Goal: Task Accomplishment & Management: Use online tool/utility

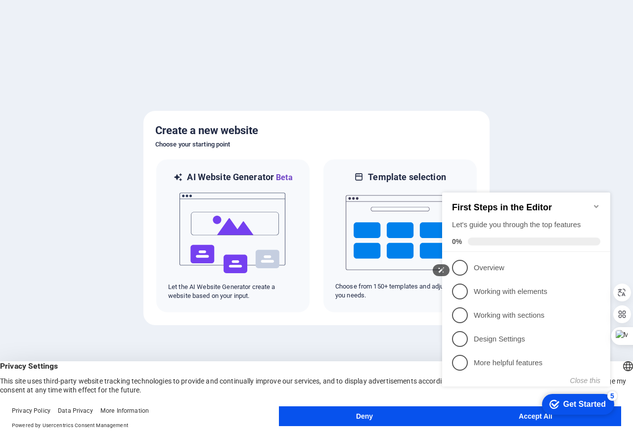
click at [595, 205] on icon "Minimize checklist" at bounding box center [596, 206] width 4 height 3
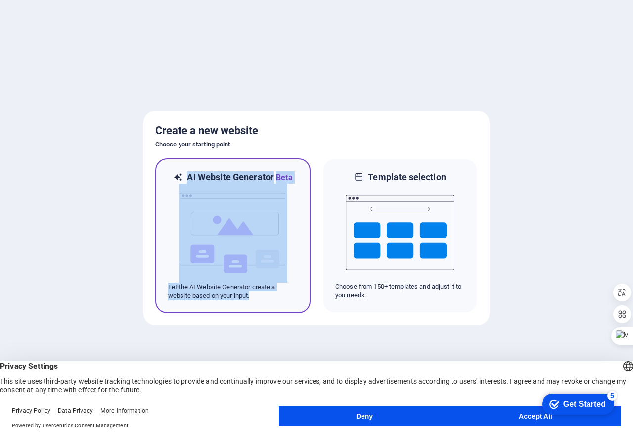
drag, startPoint x: 261, startPoint y: 299, endPoint x: 148, endPoint y: 179, distance: 164.4
click at [148, 179] on div "Create a new website Choose your starting point AI Website Generator Beta Let t…" at bounding box center [316, 218] width 346 height 214
copy div "AI Website Generator Beta Let the AI Website Generator create a website based o…"
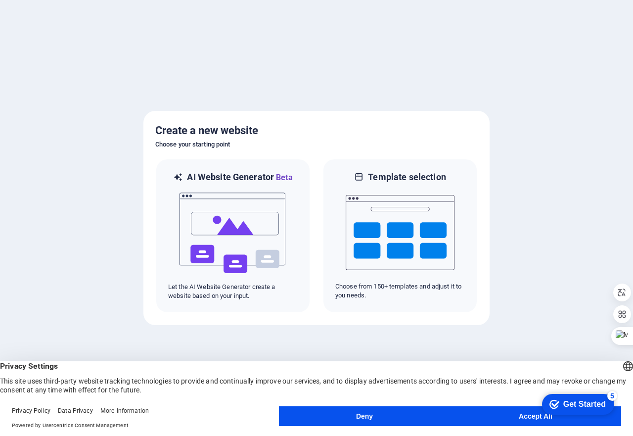
click at [477, 92] on div at bounding box center [316, 218] width 633 height 436
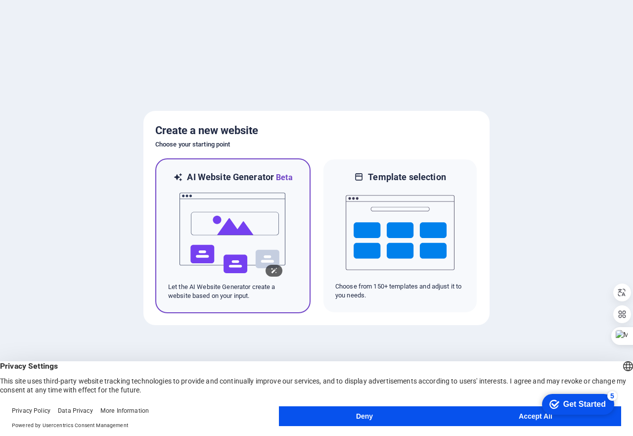
click at [235, 247] on img at bounding box center [232, 232] width 109 height 99
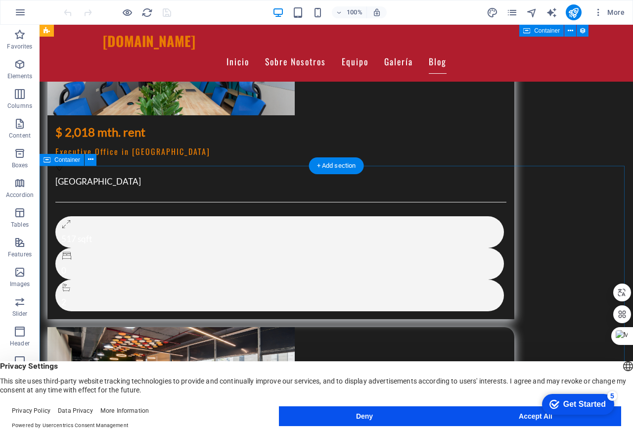
scroll to position [2541, 0]
